Goal: Check status

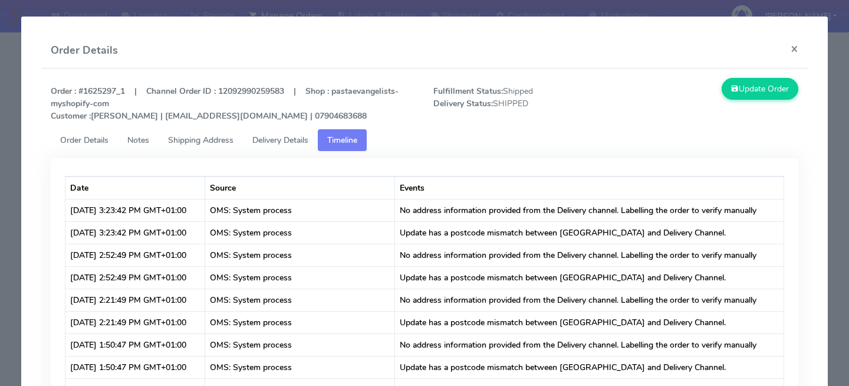
scroll to position [244, 0]
click at [8, 174] on modal-container "Order Details × Order : #1625297_1 | Channel Order ID : 12092990259583 | Shop :…" at bounding box center [424, 193] width 849 height 386
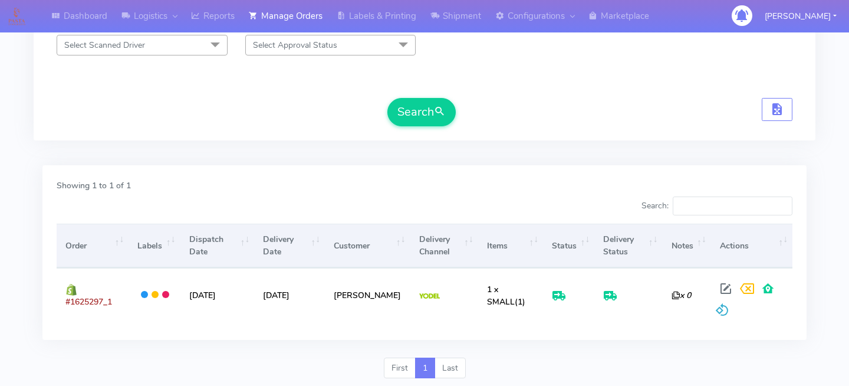
scroll to position [0, 0]
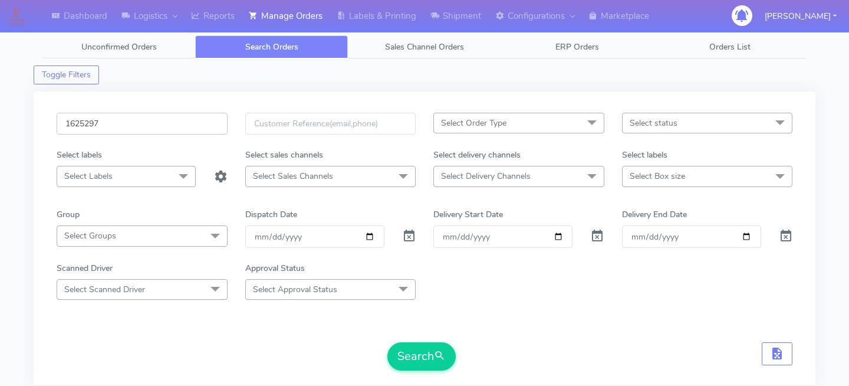
click at [135, 121] on input "1625297" at bounding box center [142, 124] width 171 height 22
paste input "1625524"
type input "1625524"
click at [413, 356] on button "Search" at bounding box center [421, 356] width 68 height 28
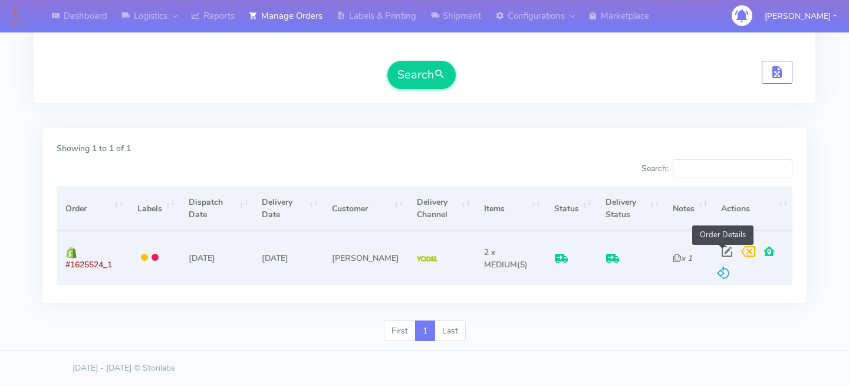
click at [726, 255] on span at bounding box center [726, 253] width 21 height 11
select select "5"
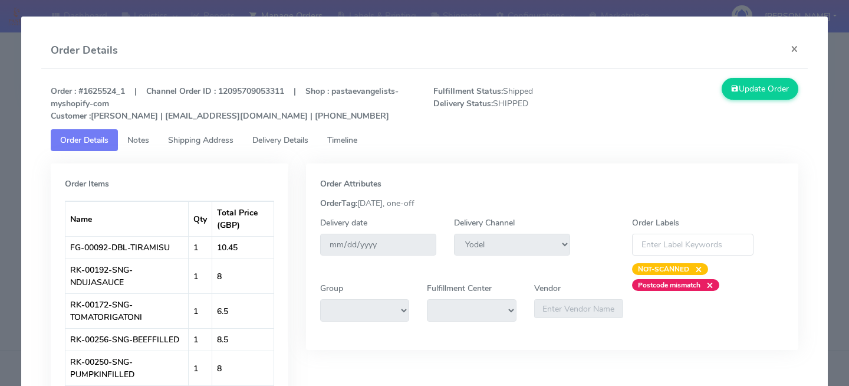
click at [300, 138] on span "Delivery Details" at bounding box center [280, 139] width 56 height 11
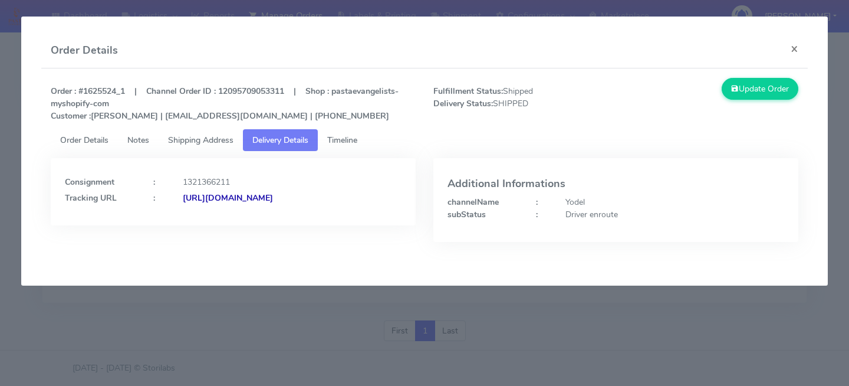
click at [350, 136] on span "Timeline" at bounding box center [342, 139] width 30 height 11
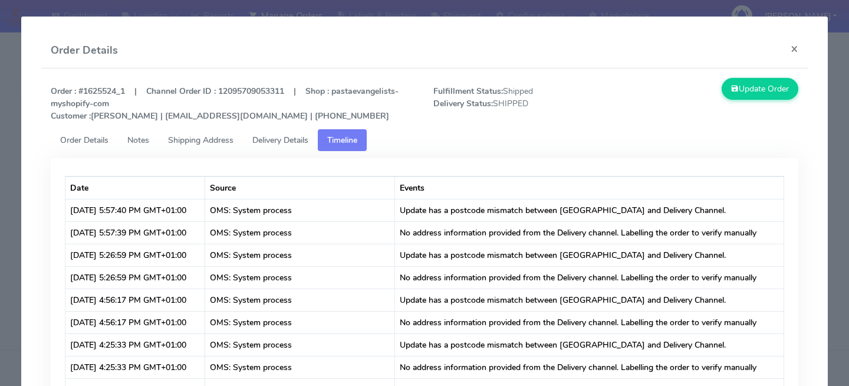
click at [300, 138] on span "Delivery Details" at bounding box center [280, 139] width 56 height 11
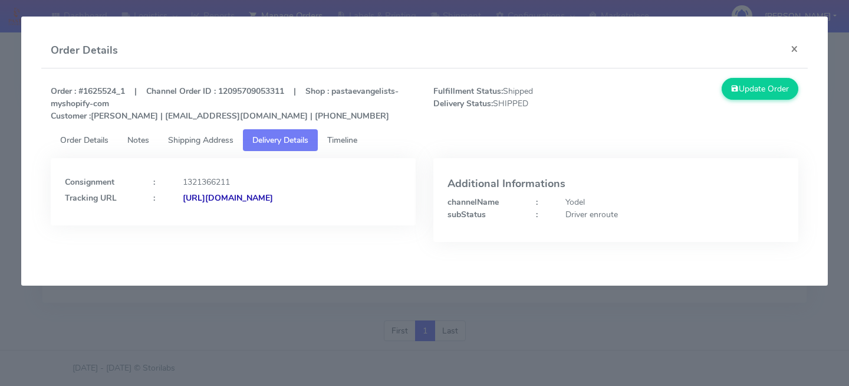
click at [268, 203] on strong "[URL][DOMAIN_NAME]" at bounding box center [228, 197] width 90 height 11
